Goal: Task Accomplishment & Management: Manage account settings

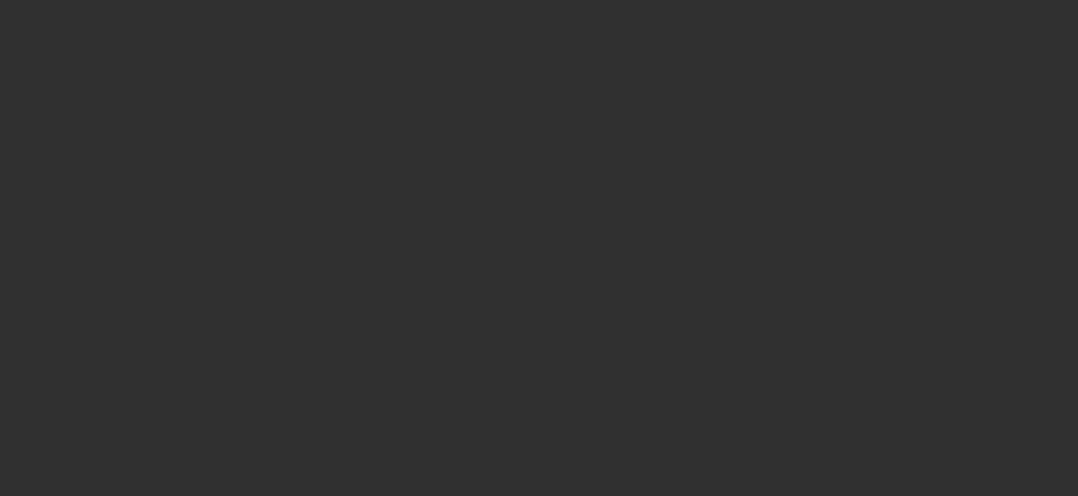
select select "10"
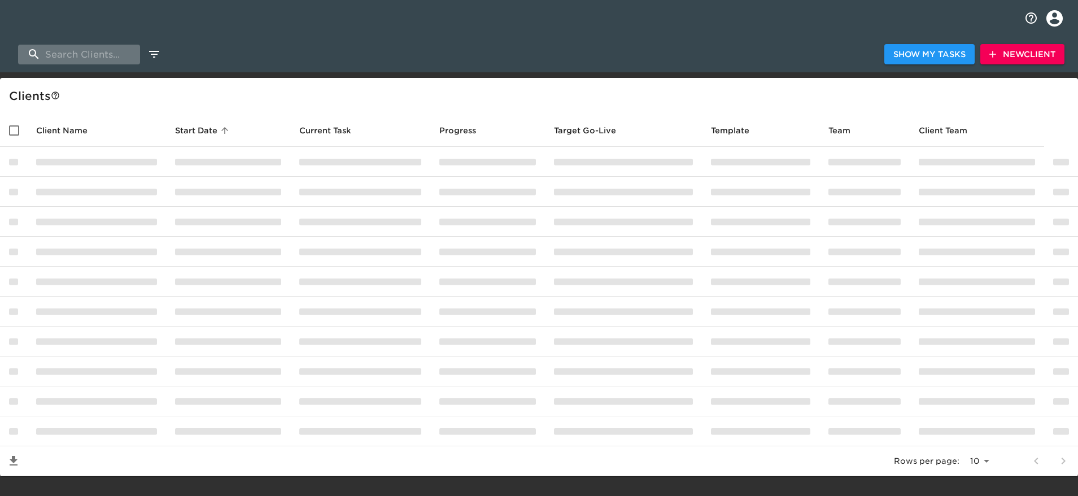
click at [64, 55] on input "search" at bounding box center [79, 55] width 122 height 20
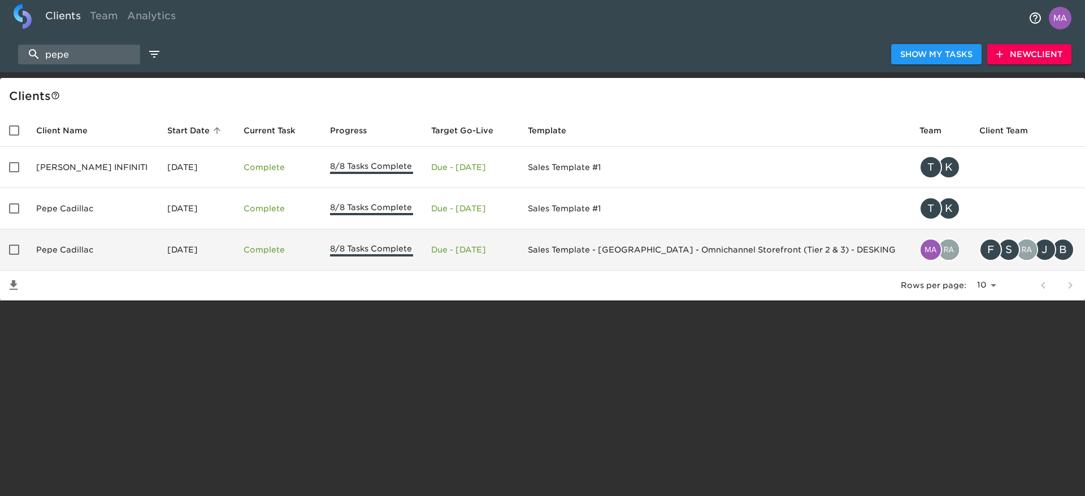
type input "pepe"
click at [170, 254] on td "[DATE]" at bounding box center [196, 249] width 76 height 41
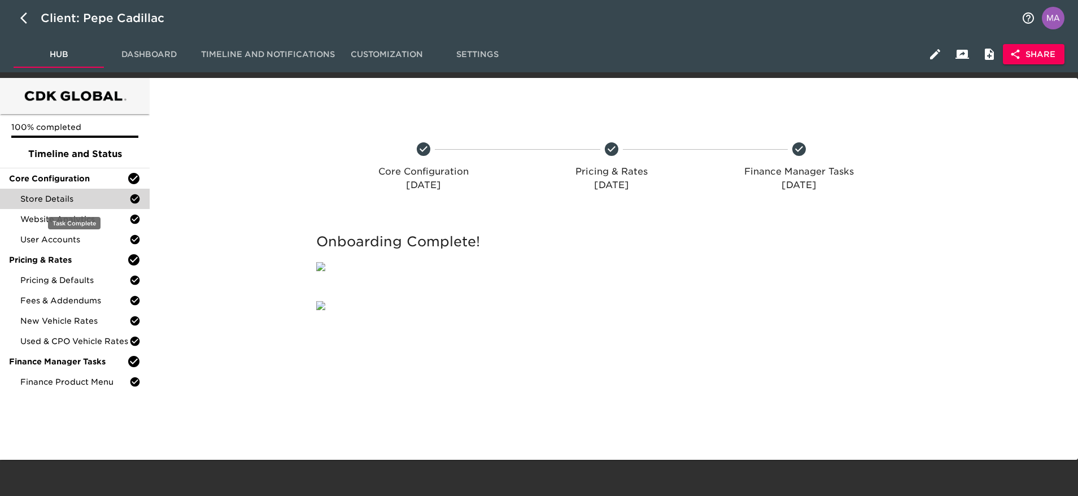
click at [67, 194] on span "Store Details" at bounding box center [74, 198] width 109 height 11
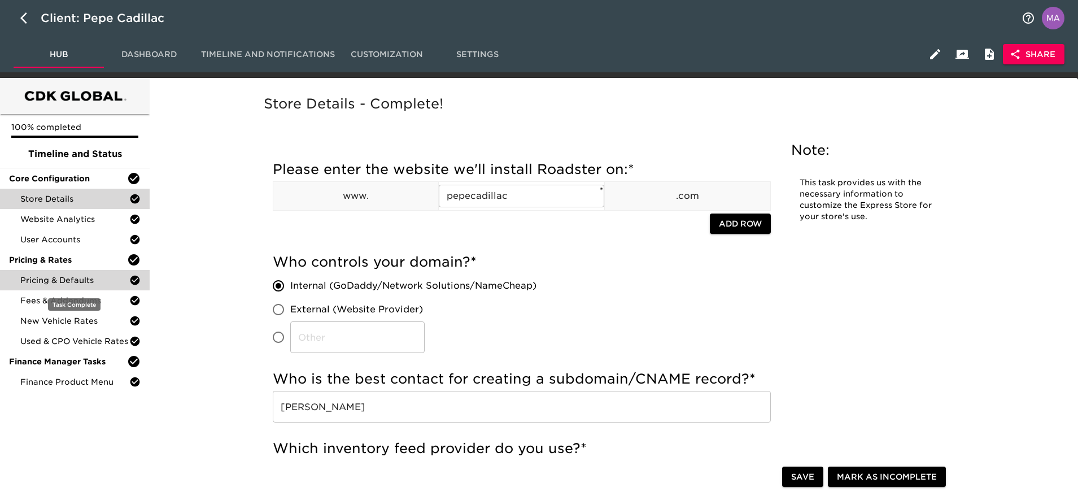
click at [62, 284] on span "Pricing & Defaults" at bounding box center [74, 280] width 109 height 11
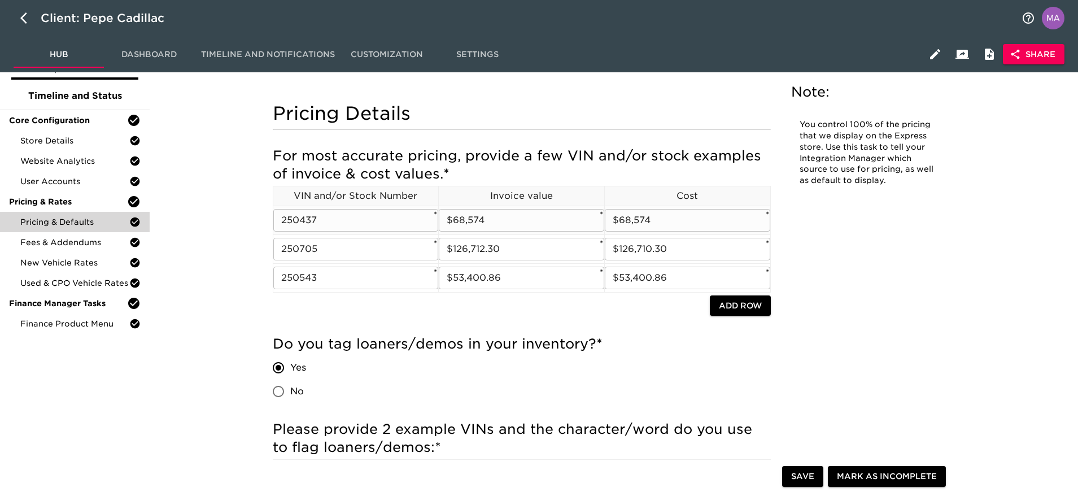
scroll to position [85, 0]
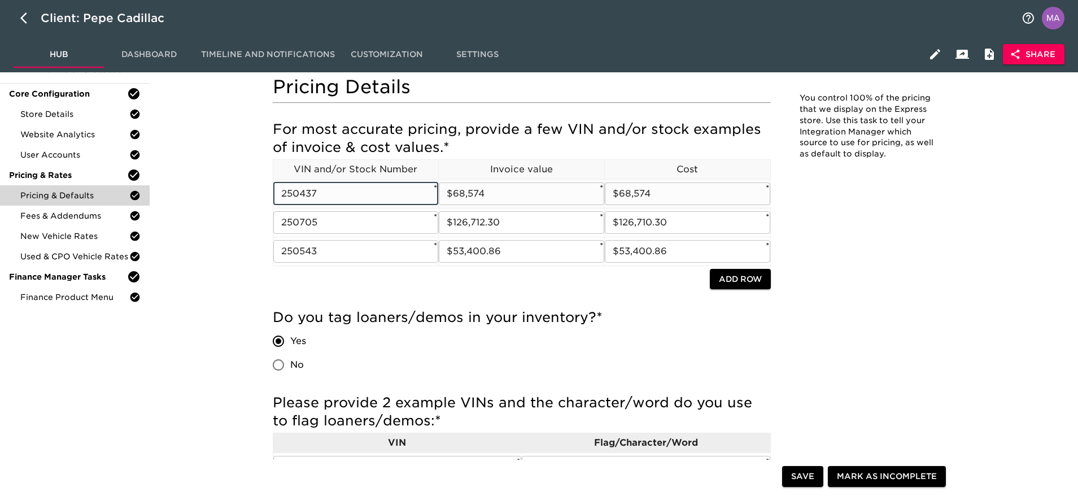
drag, startPoint x: 281, startPoint y: 194, endPoint x: 321, endPoint y: 195, distance: 40.7
click at [321, 195] on input "250437" at bounding box center [356, 193] width 166 height 23
click at [319, 191] on input "250437" at bounding box center [356, 193] width 166 height 23
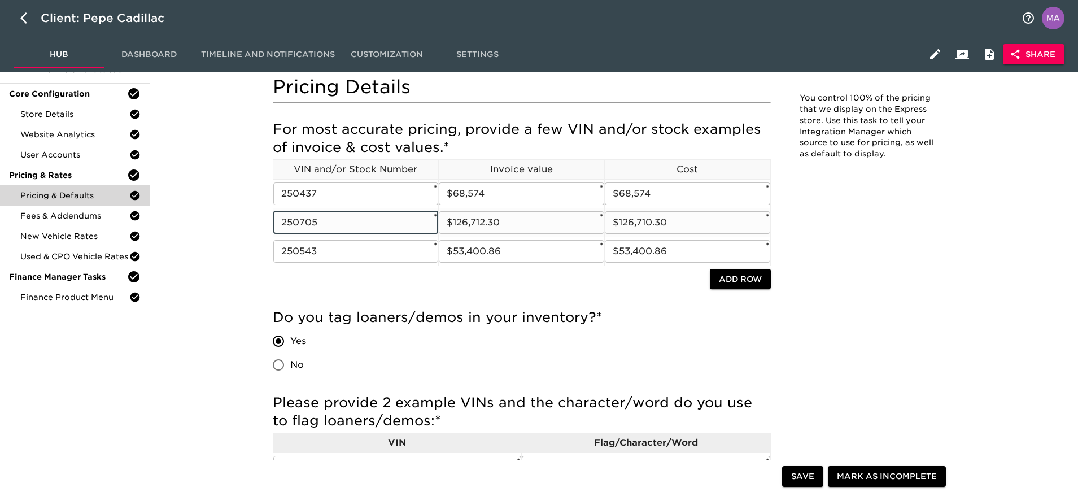
drag, startPoint x: 318, startPoint y: 223, endPoint x: 285, endPoint y: 216, distance: 34.1
click at [285, 216] on input "250705" at bounding box center [356, 222] width 166 height 23
type input "250705"
click at [351, 219] on input "250705" at bounding box center [356, 222] width 166 height 23
drag, startPoint x: 350, startPoint y: 220, endPoint x: 256, endPoint y: 224, distance: 93.9
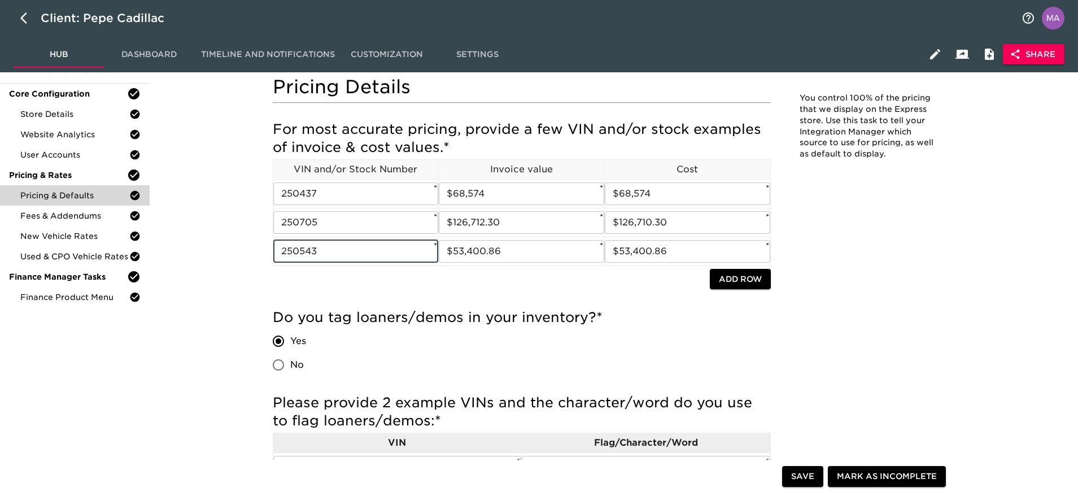
drag, startPoint x: 323, startPoint y: 250, endPoint x: 265, endPoint y: 251, distance: 58.2
click at [478, 194] on input "$68,574" at bounding box center [522, 193] width 166 height 23
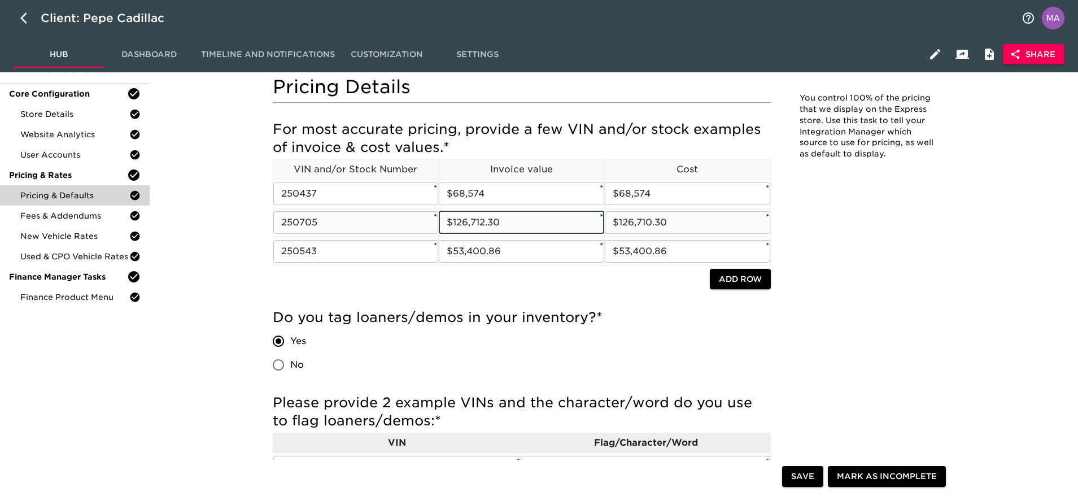
drag, startPoint x: 525, startPoint y: 227, endPoint x: 447, endPoint y: 216, distance: 79.2
click at [447, 216] on input "$126,712.30" at bounding box center [522, 222] width 166 height 23
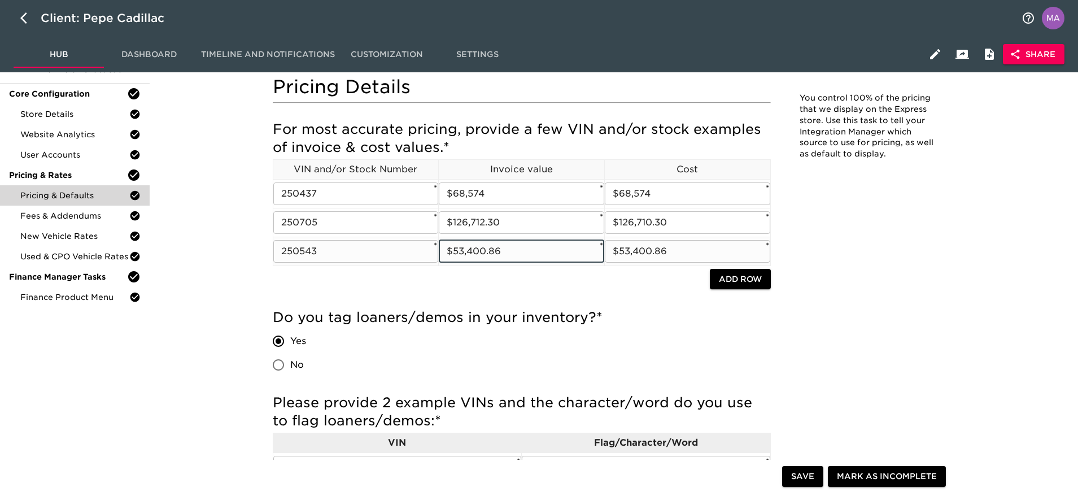
drag, startPoint x: 514, startPoint y: 253, endPoint x: 424, endPoint y: 252, distance: 89.3
click at [424, 252] on tr "250543 ​ * $53,400.86 ​ * $53,400.86 ​ *" at bounding box center [522, 251] width 498 height 29
click at [684, 193] on input "$68,574" at bounding box center [688, 193] width 166 height 23
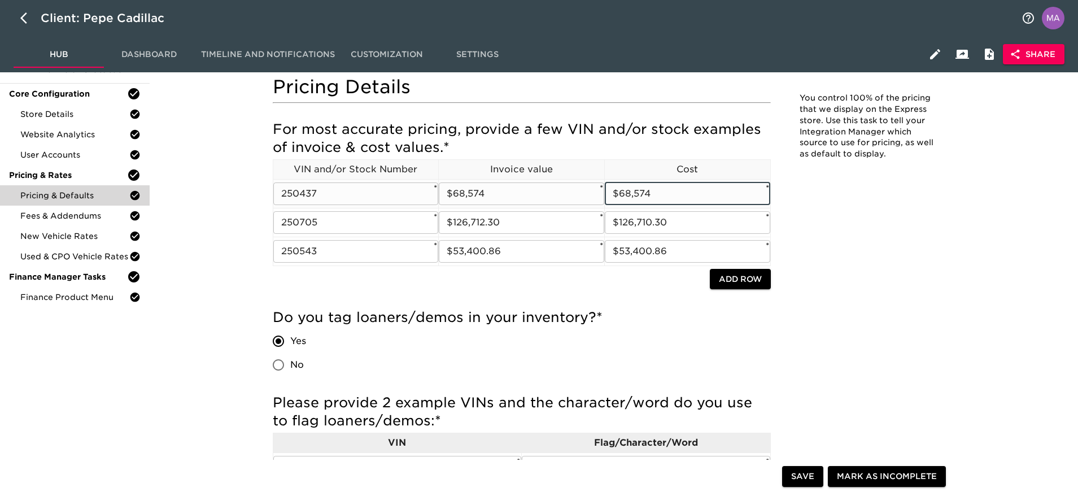
click at [684, 193] on input "$68,574" at bounding box center [688, 193] width 166 height 23
click at [686, 225] on input "$126,710.30" at bounding box center [688, 222] width 166 height 23
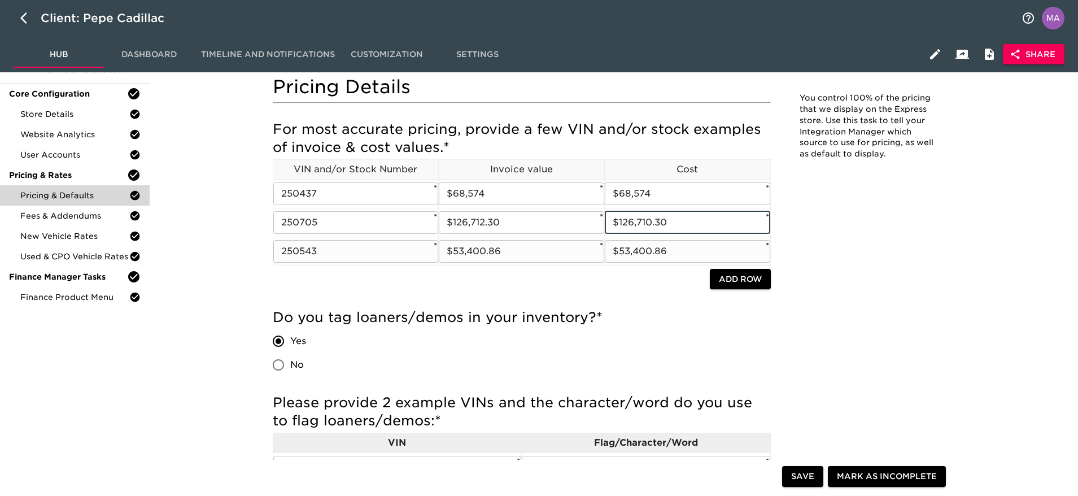
click at [692, 248] on input "$53,400.86" at bounding box center [688, 251] width 166 height 23
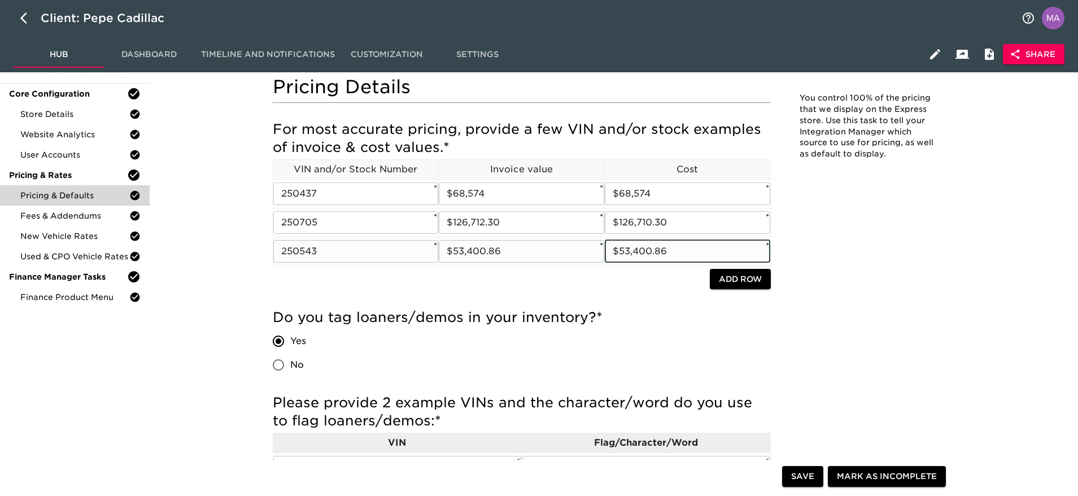
click at [692, 248] on input "$53,400.86" at bounding box center [688, 251] width 166 height 23
click at [321, 197] on input "250437" at bounding box center [356, 193] width 166 height 23
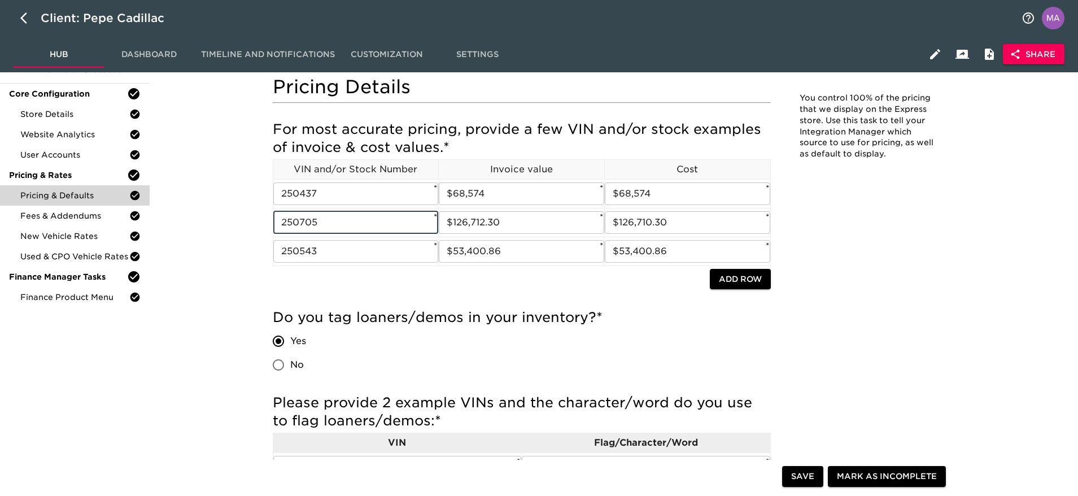
drag, startPoint x: 331, startPoint y: 219, endPoint x: 252, endPoint y: 219, distance: 79.1
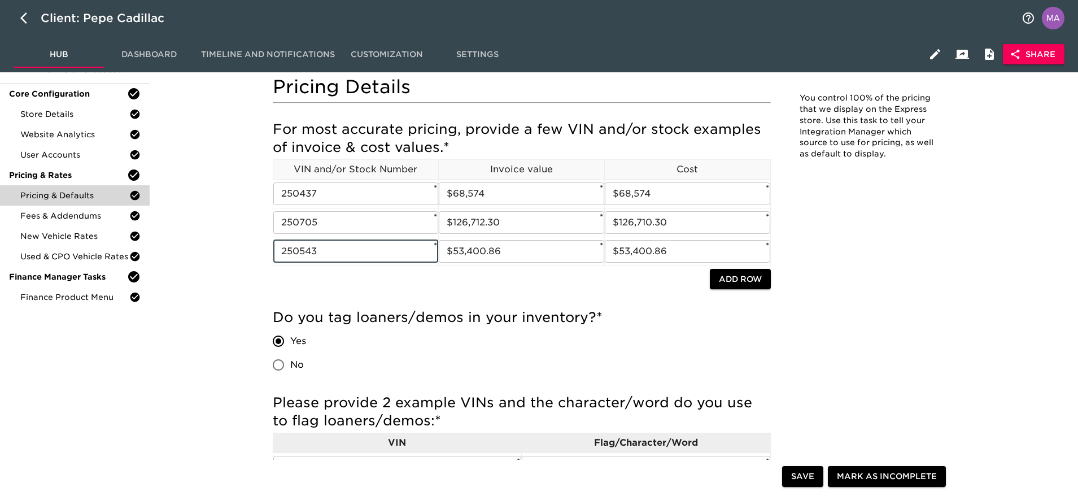
drag, startPoint x: 323, startPoint y: 249, endPoint x: 238, endPoint y: 254, distance: 84.3
click at [665, 199] on input "$68,574" at bounding box center [688, 193] width 166 height 23
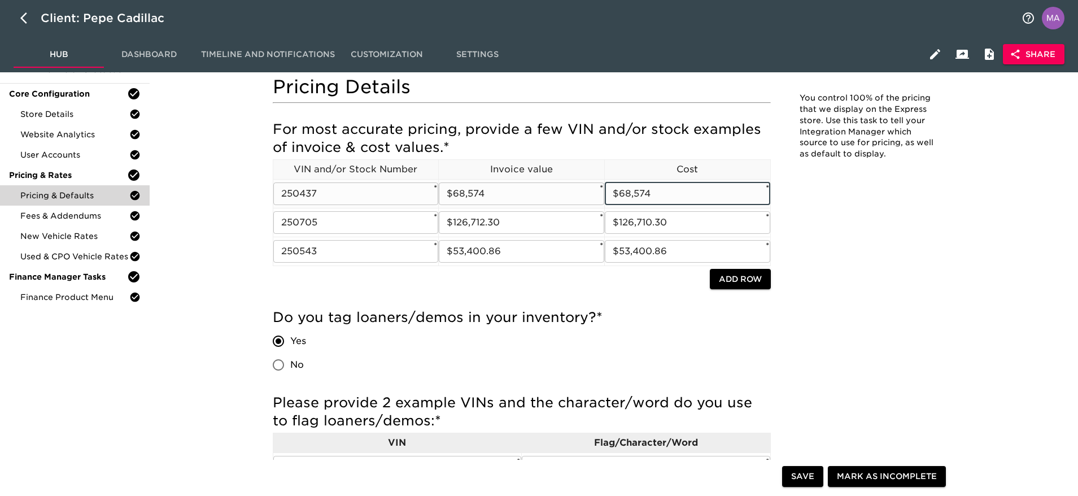
click at [665, 199] on input "$68,574" at bounding box center [688, 193] width 166 height 23
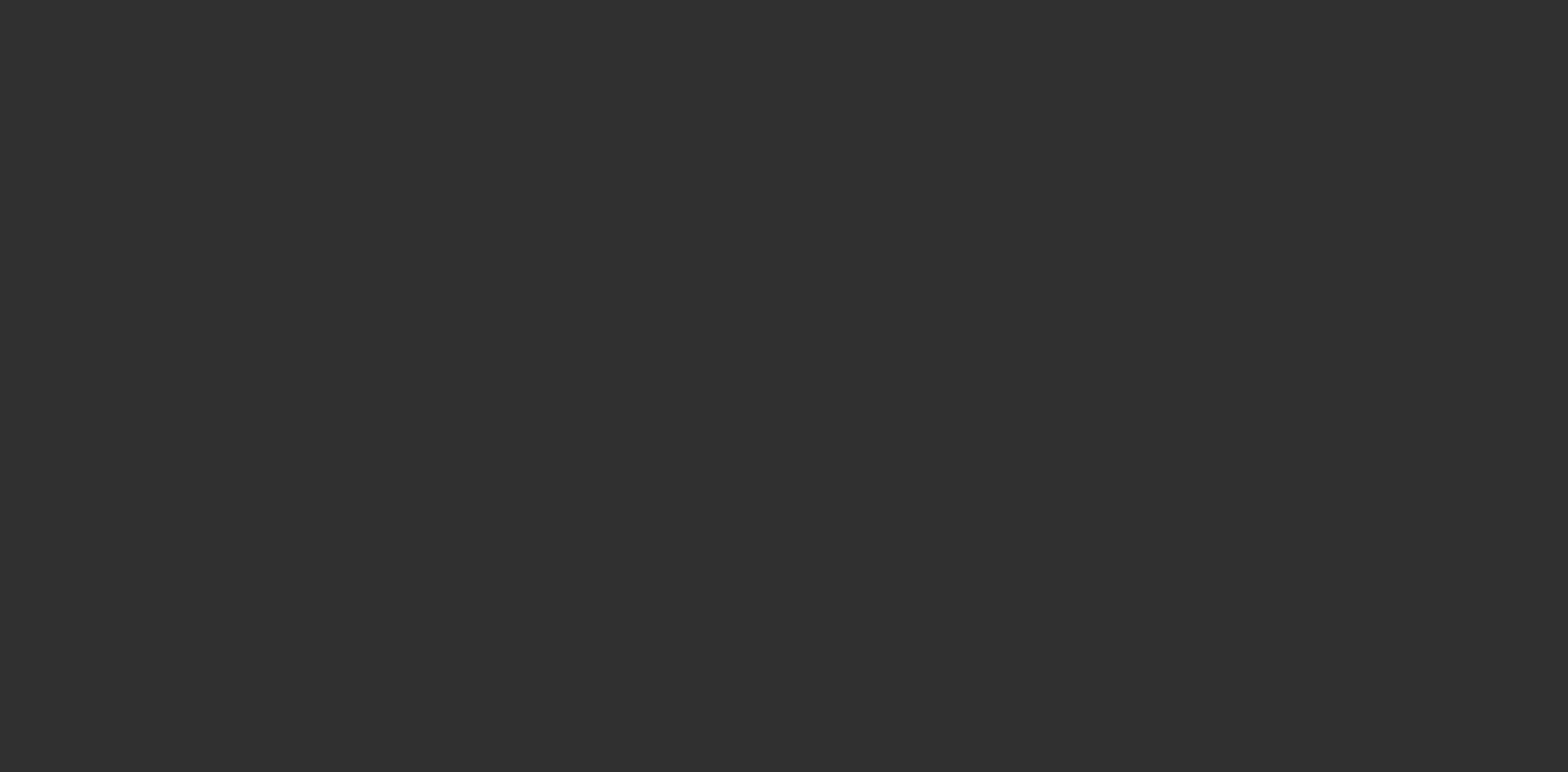
select select "10"
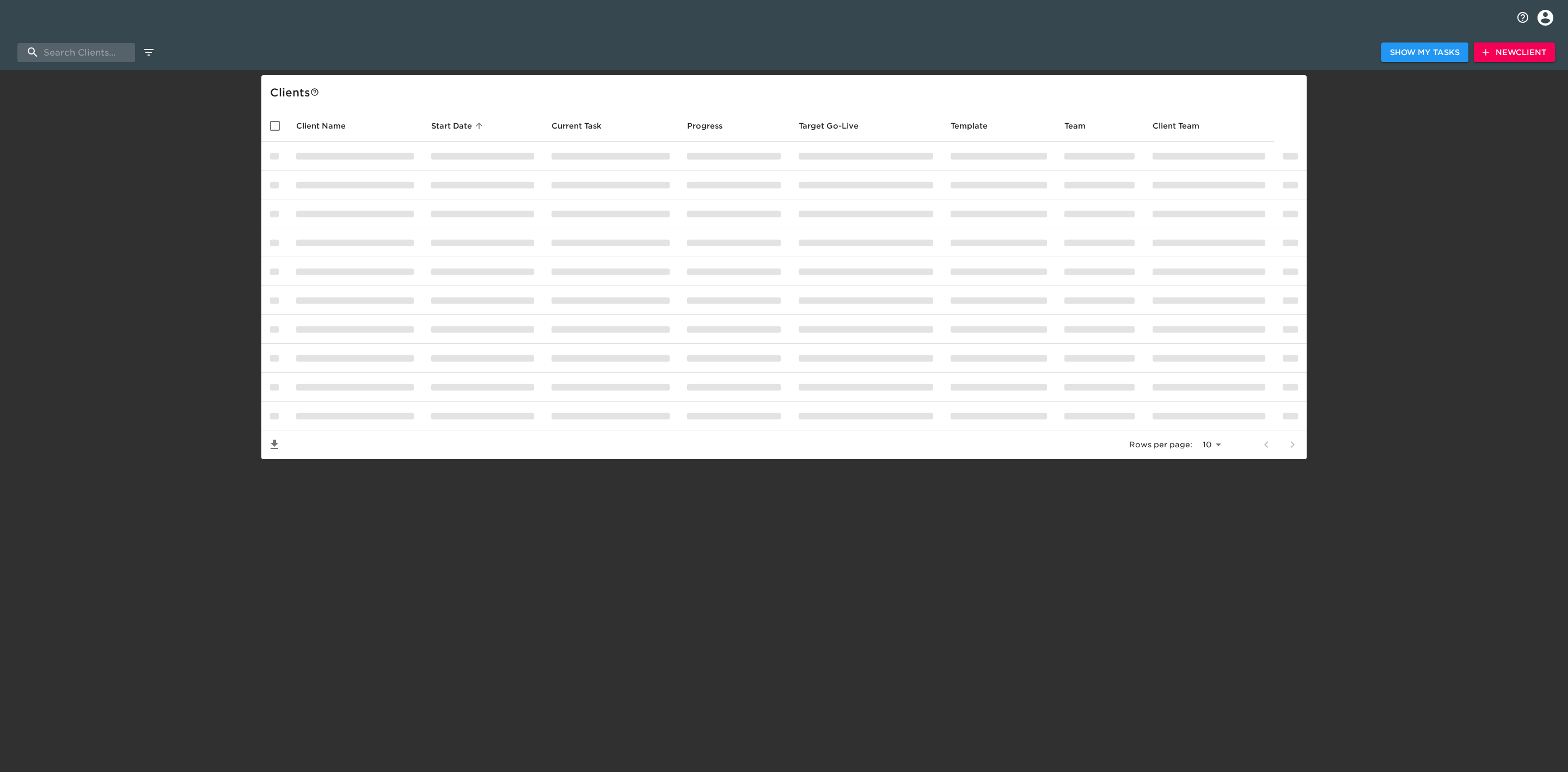
click at [1528, 49] on span "New Client" at bounding box center [1514, 52] width 64 height 13
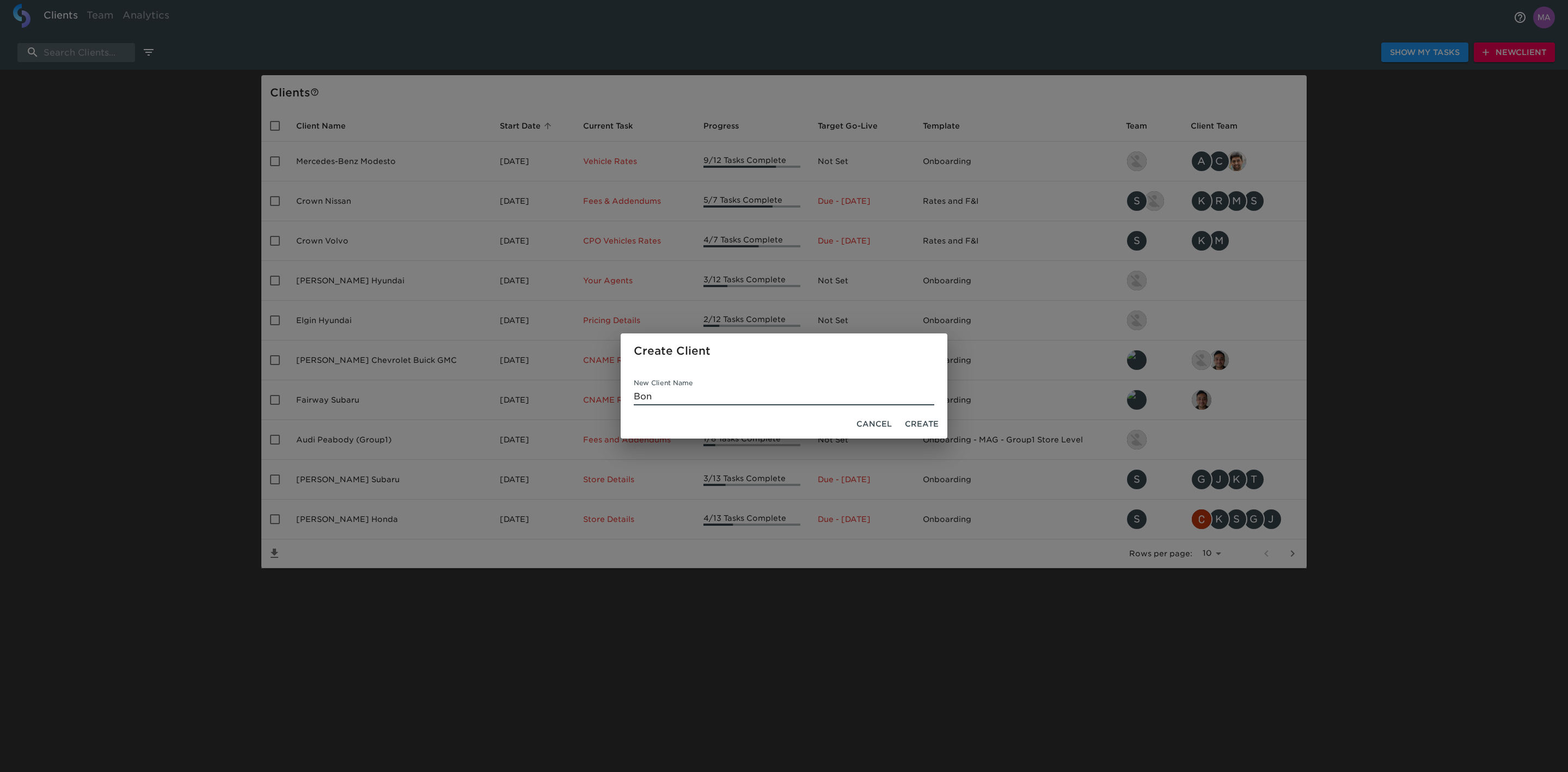
type input "[PERSON_NAME] Buick GMC"
click at [912, 422] on span "Create" at bounding box center [921, 424] width 34 height 13
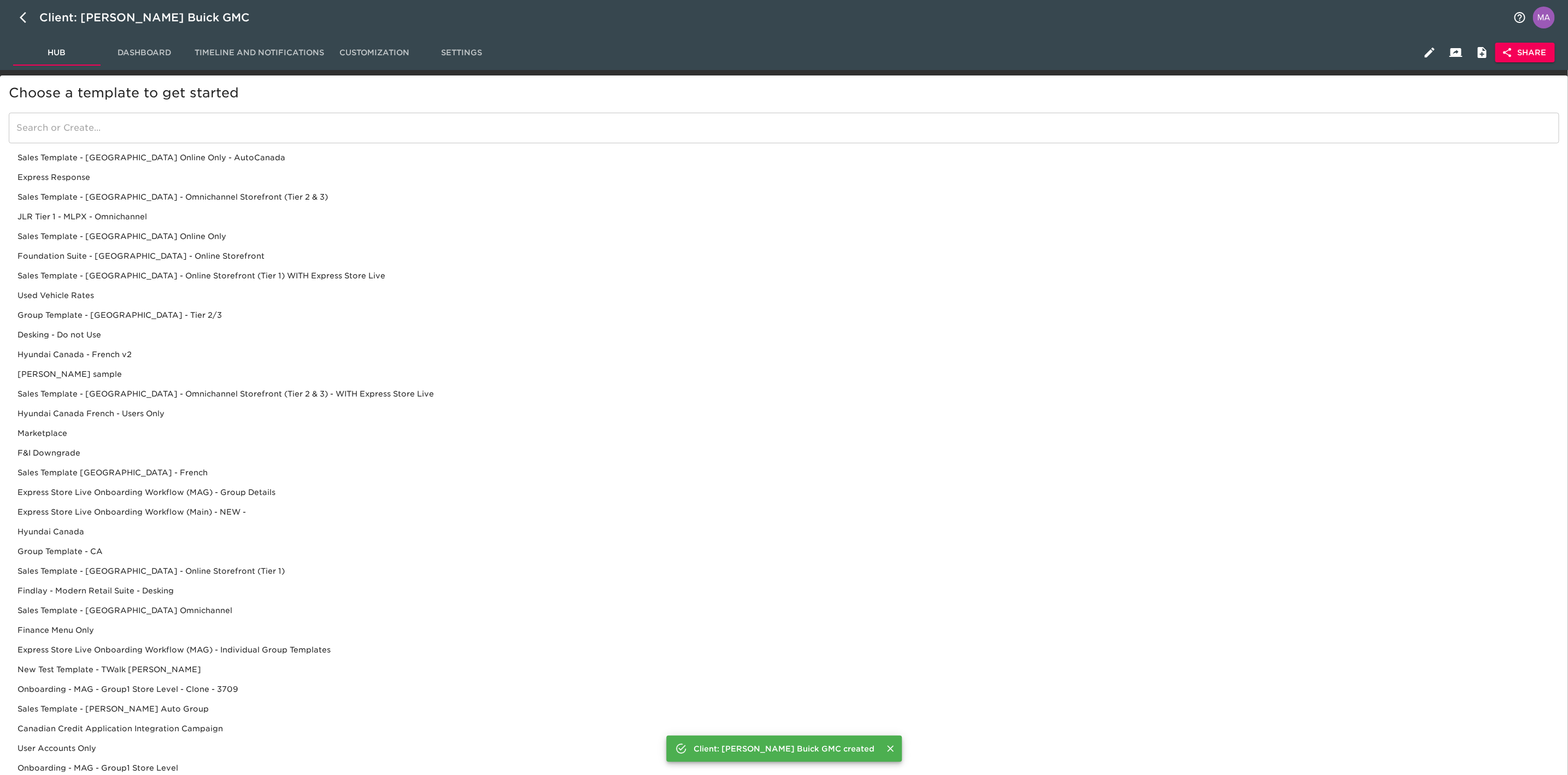
click at [81, 179] on div "Express Response" at bounding box center [784, 177] width 1551 height 19
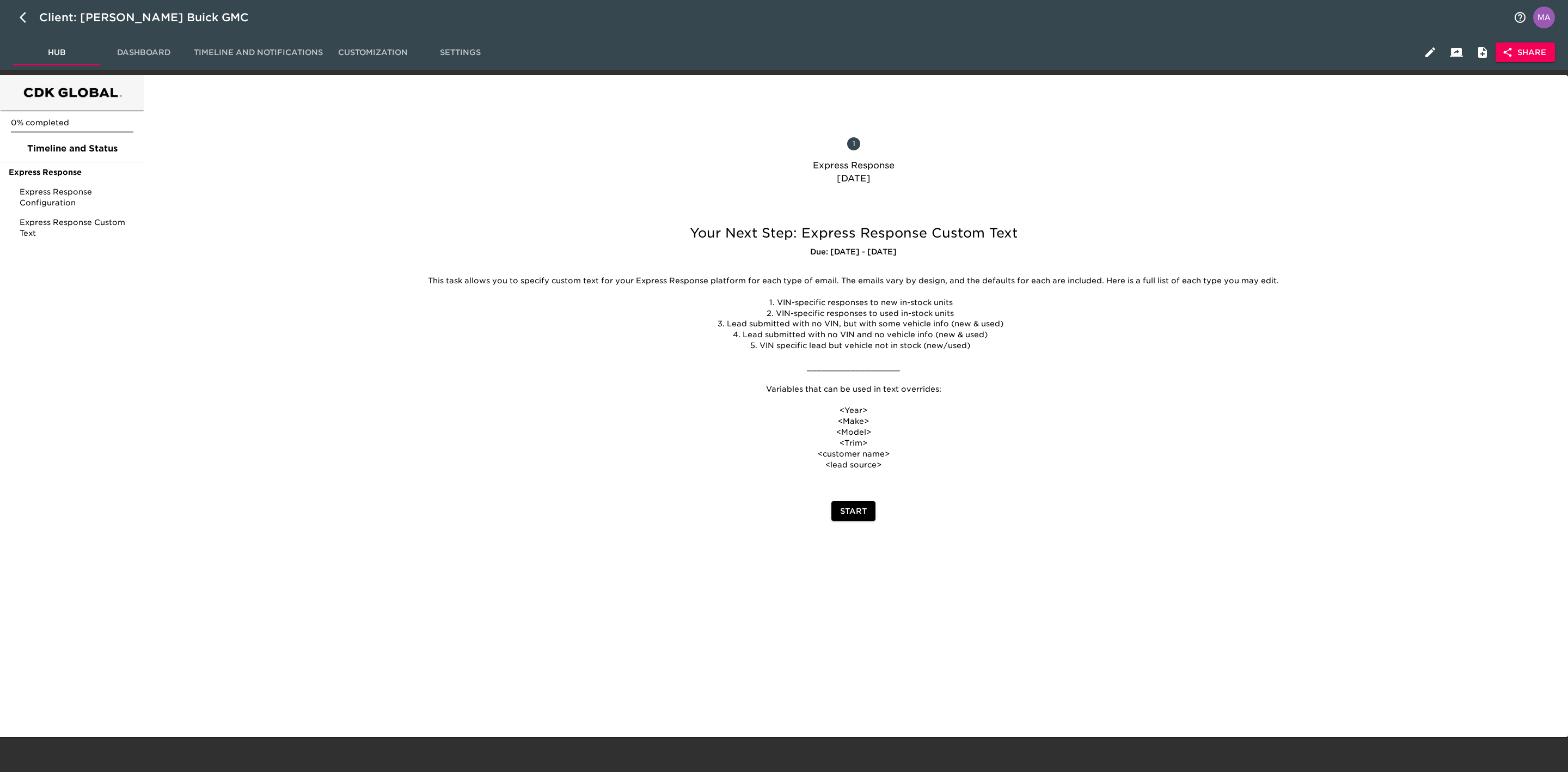
click at [426, 502] on div "Start" at bounding box center [853, 511] width 940 height 29
drag, startPoint x: 279, startPoint y: 301, endPoint x: 279, endPoint y: 316, distance: 15.0
click at [279, 316] on div at bounding box center [263, 369] width 236 height 313
click at [43, 196] on span "Express Response Configuration" at bounding box center [77, 197] width 116 height 22
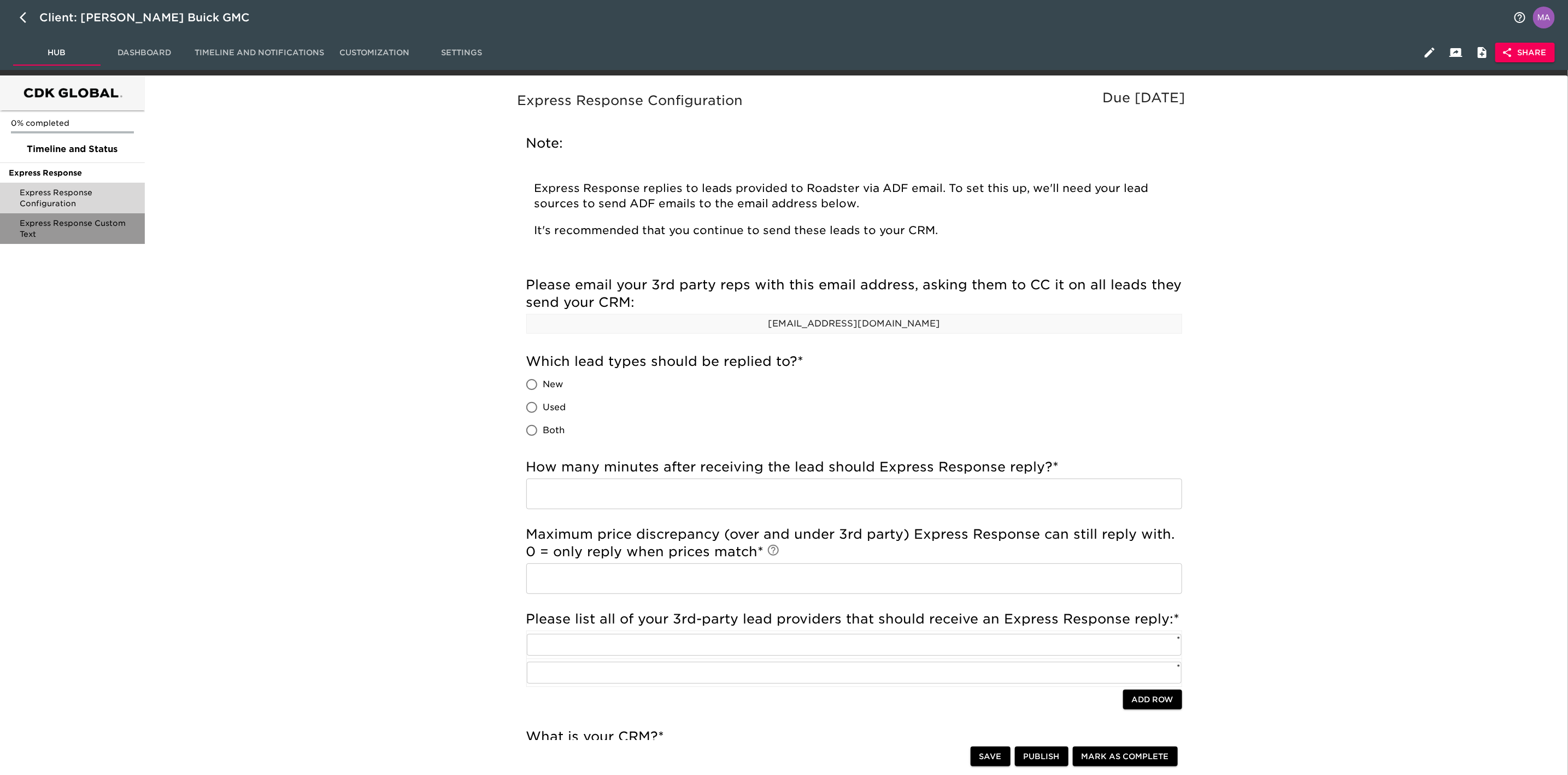
click at [45, 224] on span "Express Response Custom Text" at bounding box center [77, 228] width 116 height 22
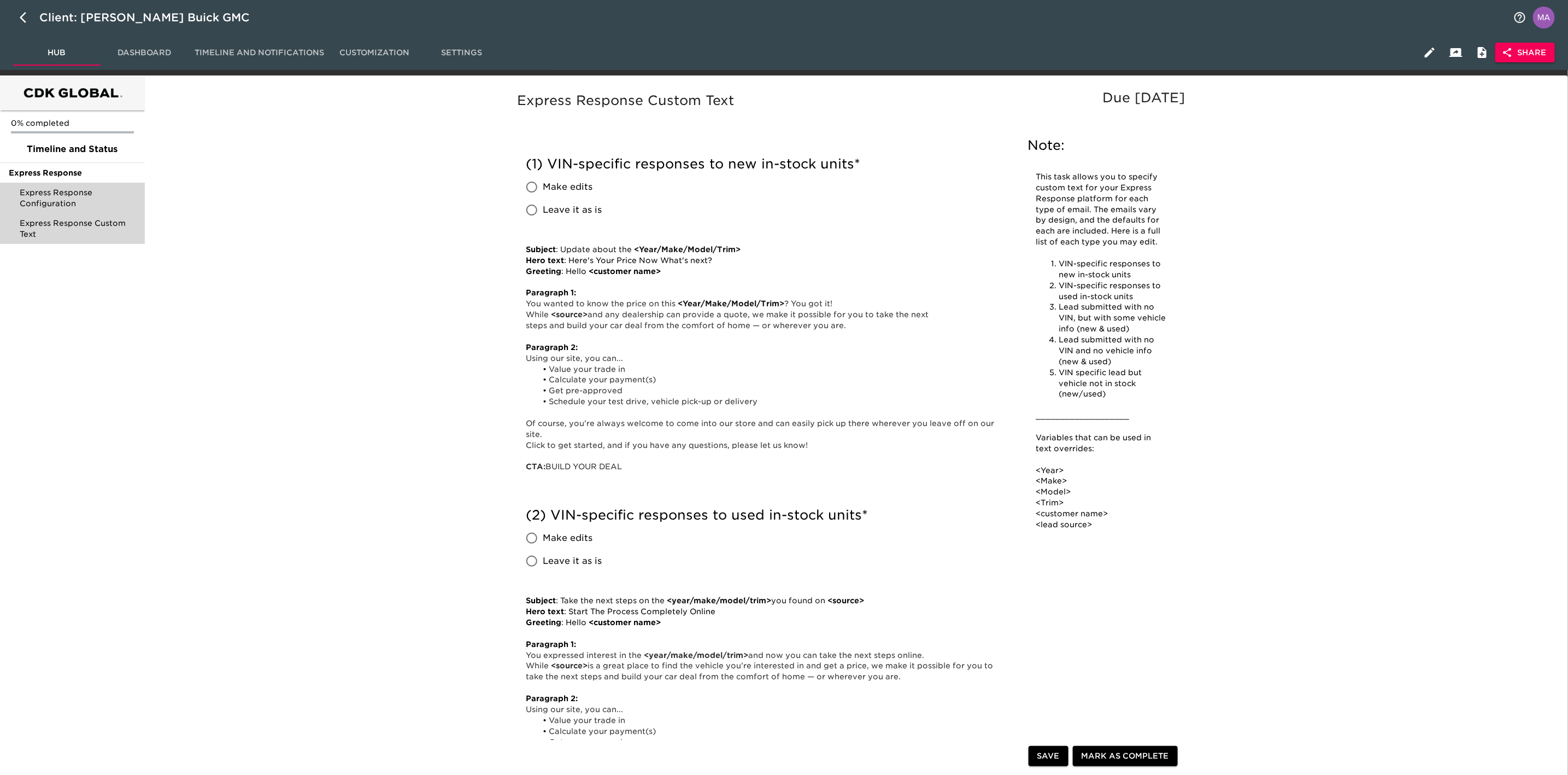
click at [46, 189] on span "Express Response Configuration" at bounding box center [77, 197] width 116 height 22
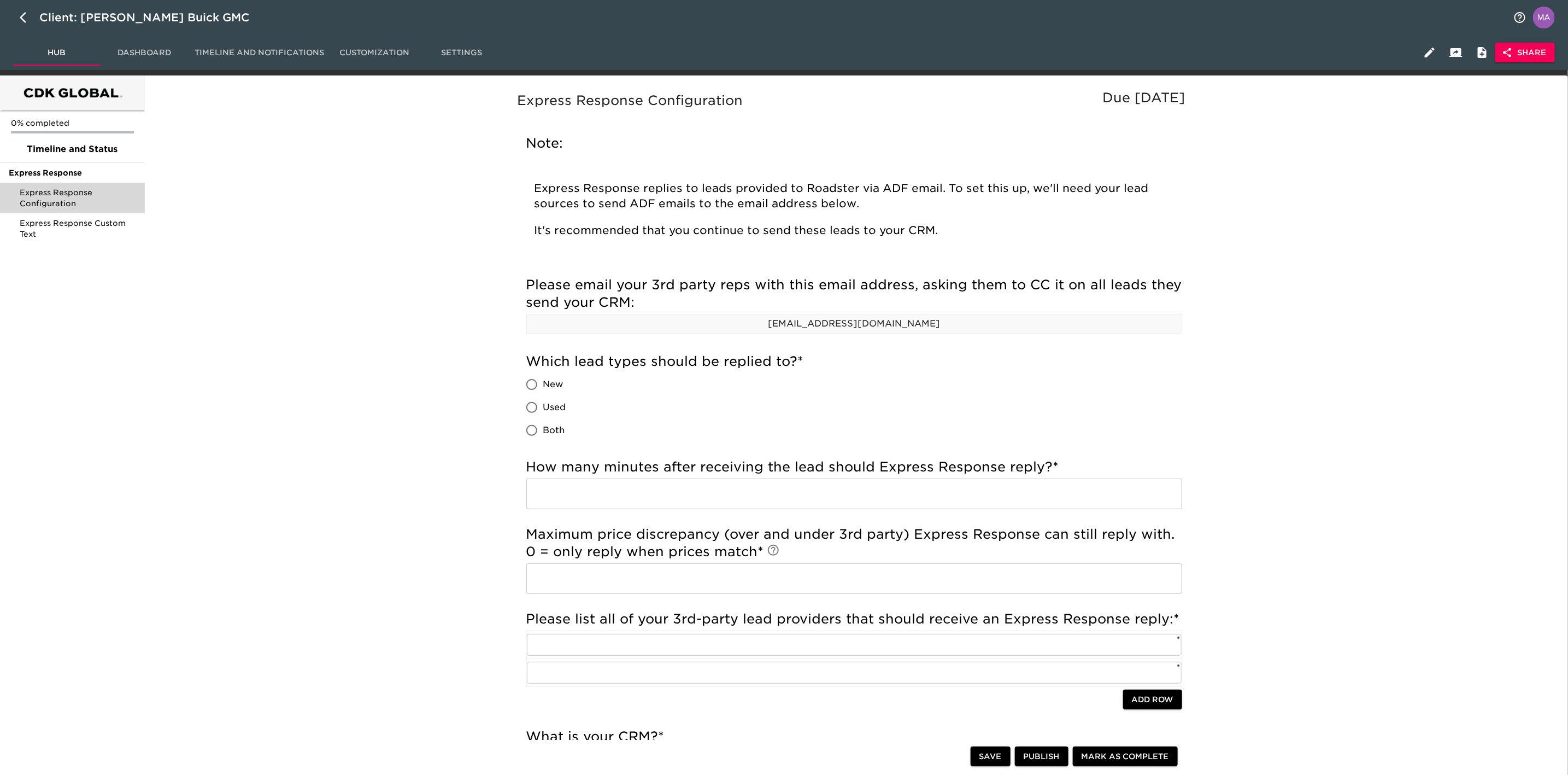
drag, startPoint x: 280, startPoint y: 208, endPoint x: 263, endPoint y: 203, distance: 17.7
click at [281, 222] on div "Express Response Configuration Due [DATE] Note: Express Response replies to lea…" at bounding box center [853, 615] width 1415 height 1066
click at [86, 160] on div "Timeline and Status" at bounding box center [73, 149] width 145 height 26
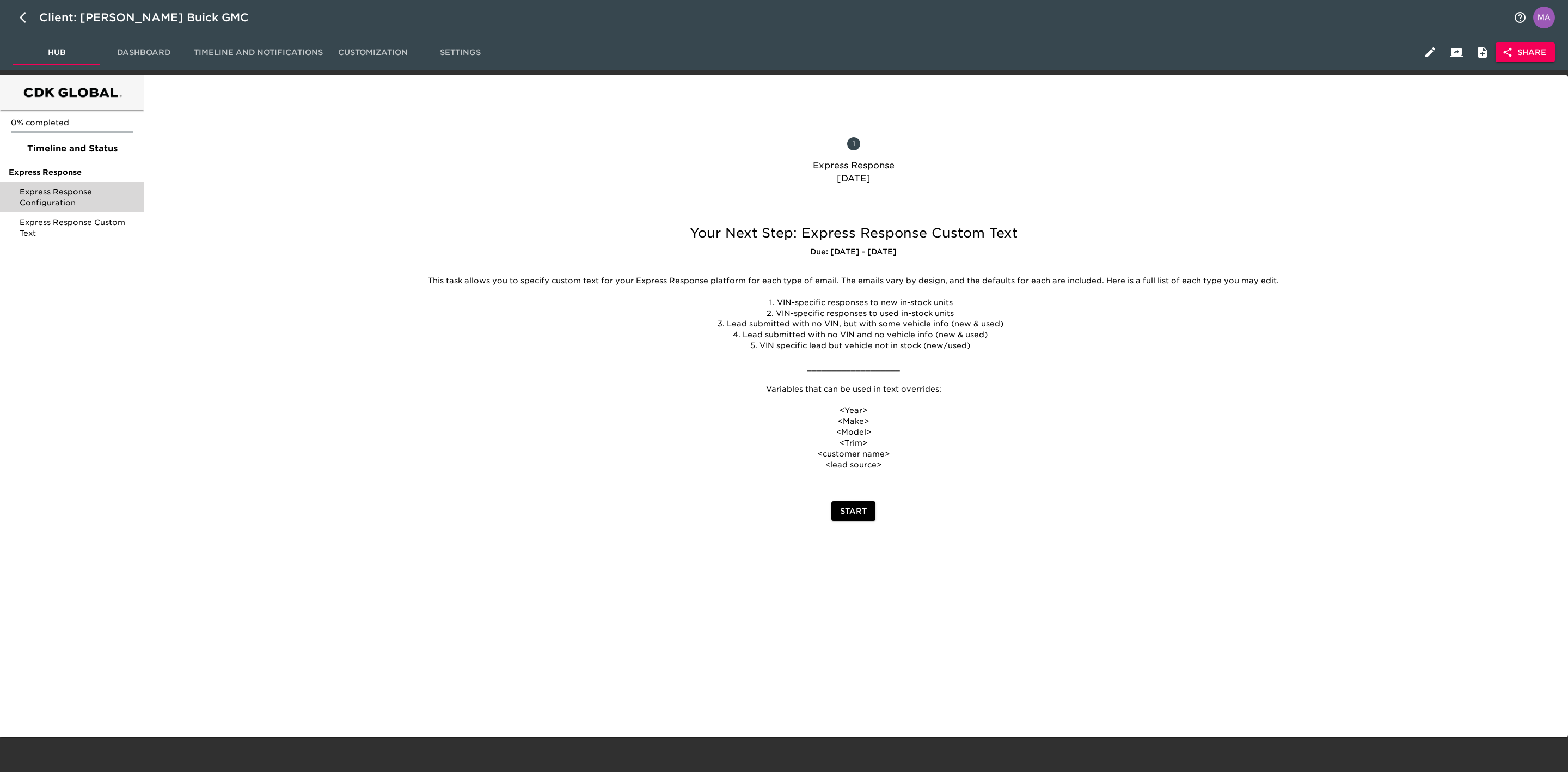
click at [343, 247] on div at bounding box center [263, 369] width 236 height 313
click at [1546, 56] on span "Share" at bounding box center [1525, 52] width 41 height 13
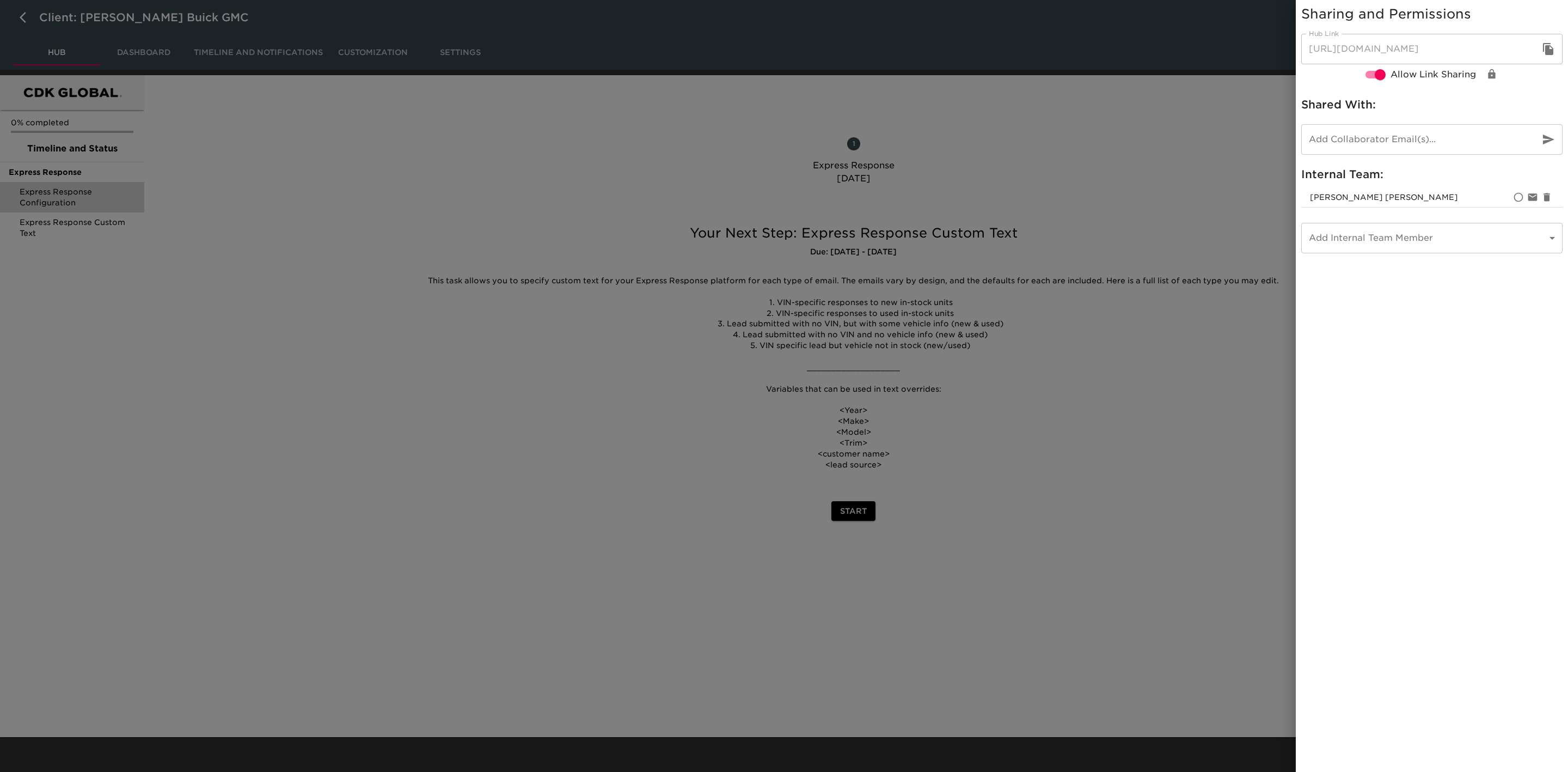
click at [1424, 128] on input "email" at bounding box center [1416, 140] width 229 height 31
type input "[PERSON_NAME][EMAIL_ADDRESS][DOMAIN_NAME]"
click at [1469, 303] on div "Sharing and Permissions Hub Link [URL][DOMAIN_NAME] Hub Link Allow Link Sharing…" at bounding box center [1432, 386] width 272 height 772
click at [1550, 51] on icon "button" at bounding box center [1548, 49] width 11 height 12
